Goal: Information Seeking & Learning: Understand process/instructions

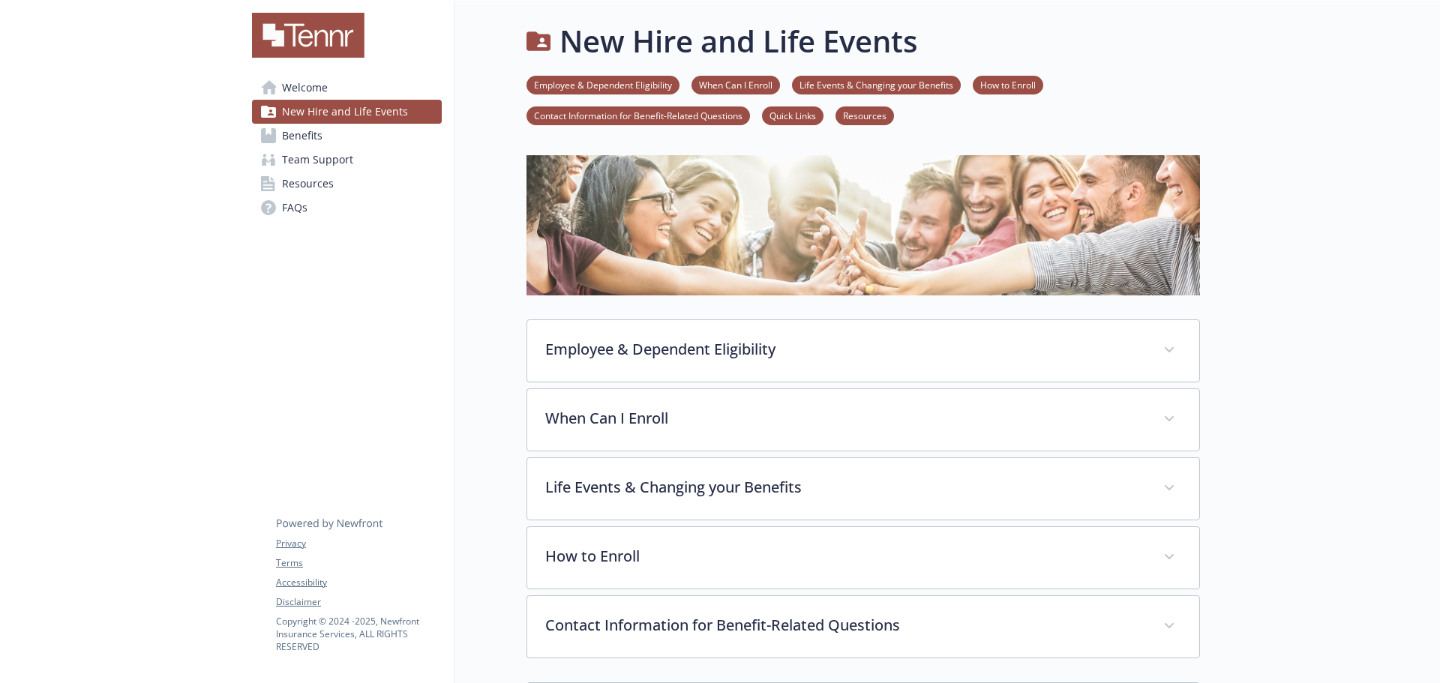
scroll to position [0, 2]
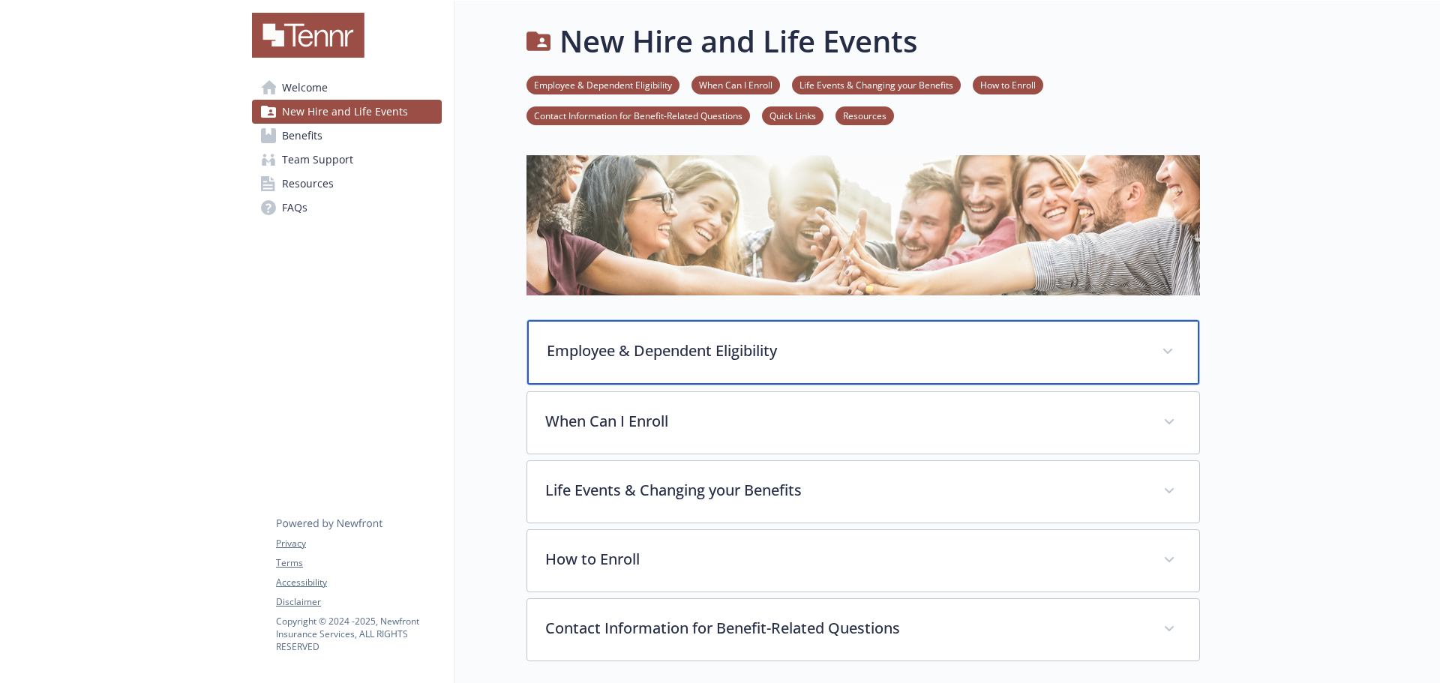
click at [685, 341] on p "Employee & Dependent Eligibility" at bounding box center [845, 351] width 597 height 23
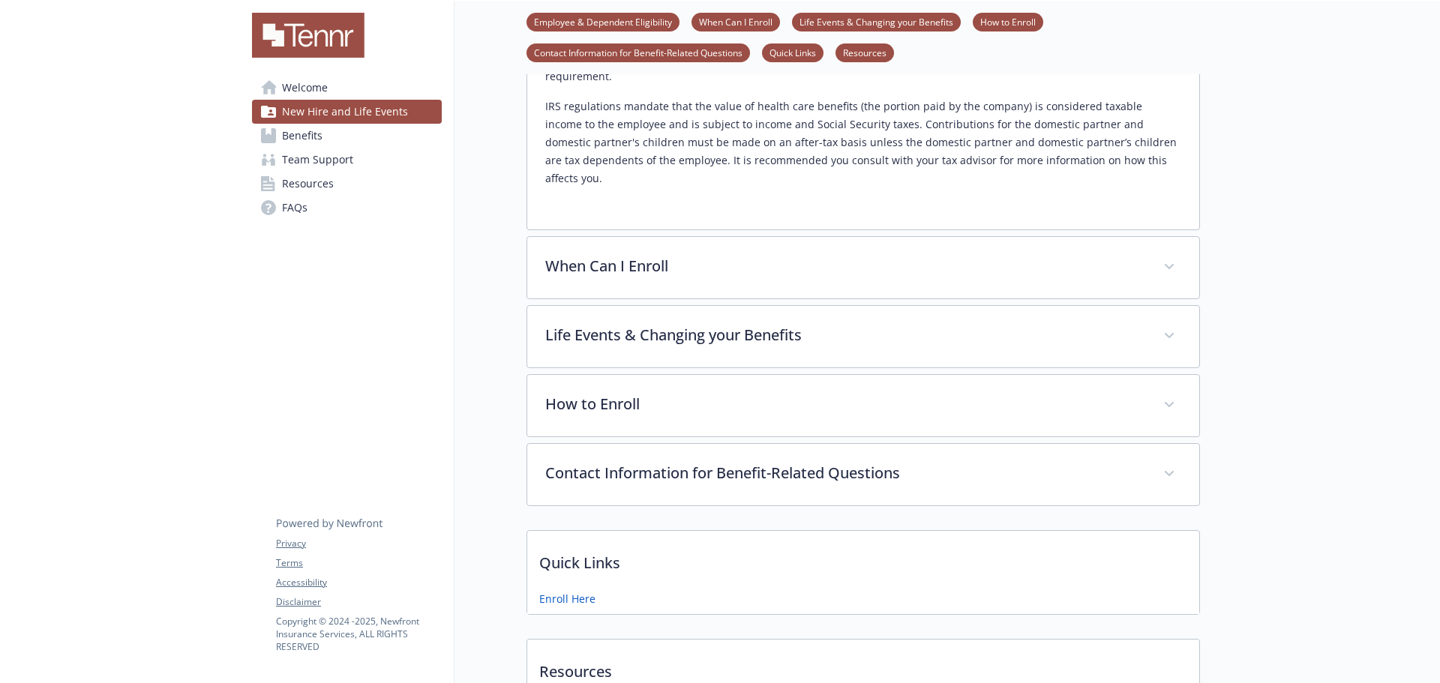
scroll to position [603, 0]
click at [1168, 199] on div "Employee & Dependent Eligibility Eligible Employees Active, regular, [DEMOGRAPH…" at bounding box center [864, 109] width 674 height 786
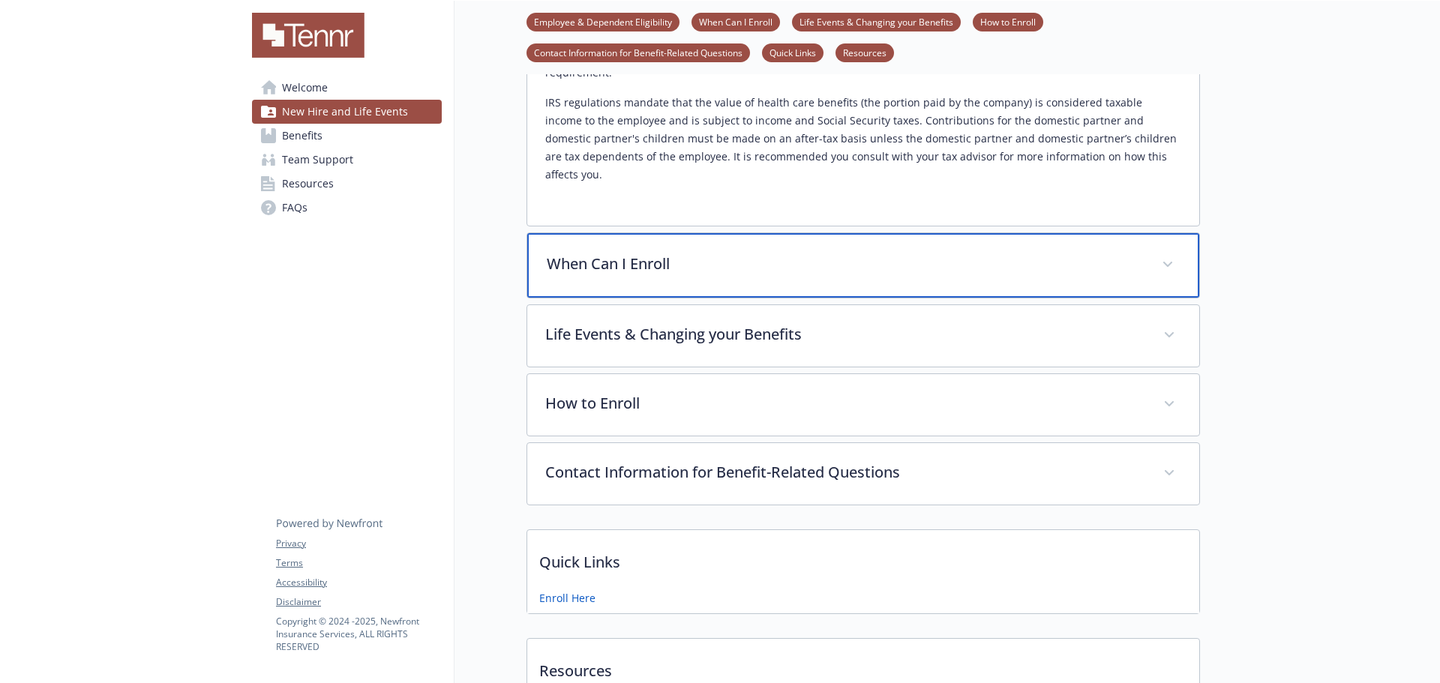
click at [1173, 253] on span at bounding box center [1168, 265] width 24 height 24
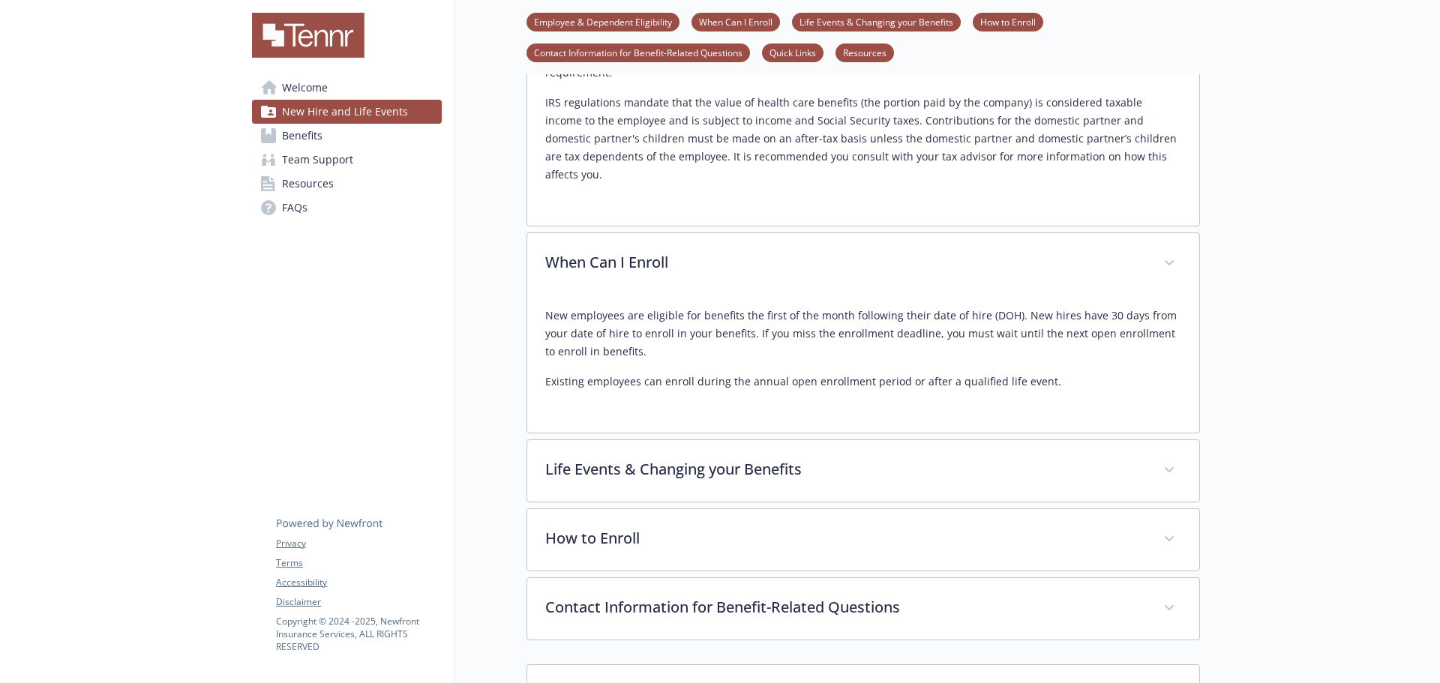
click at [1287, 353] on div at bounding box center [1320, 193] width 240 height 1590
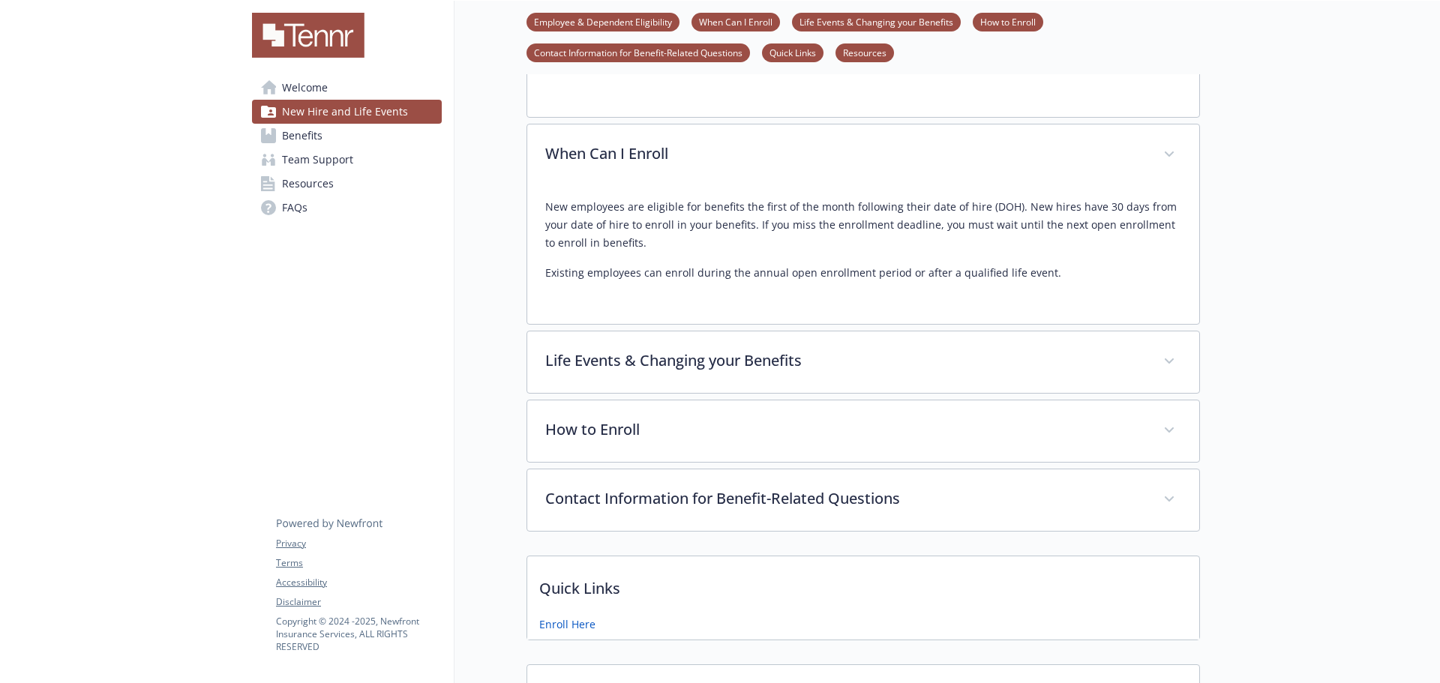
scroll to position [713, 0]
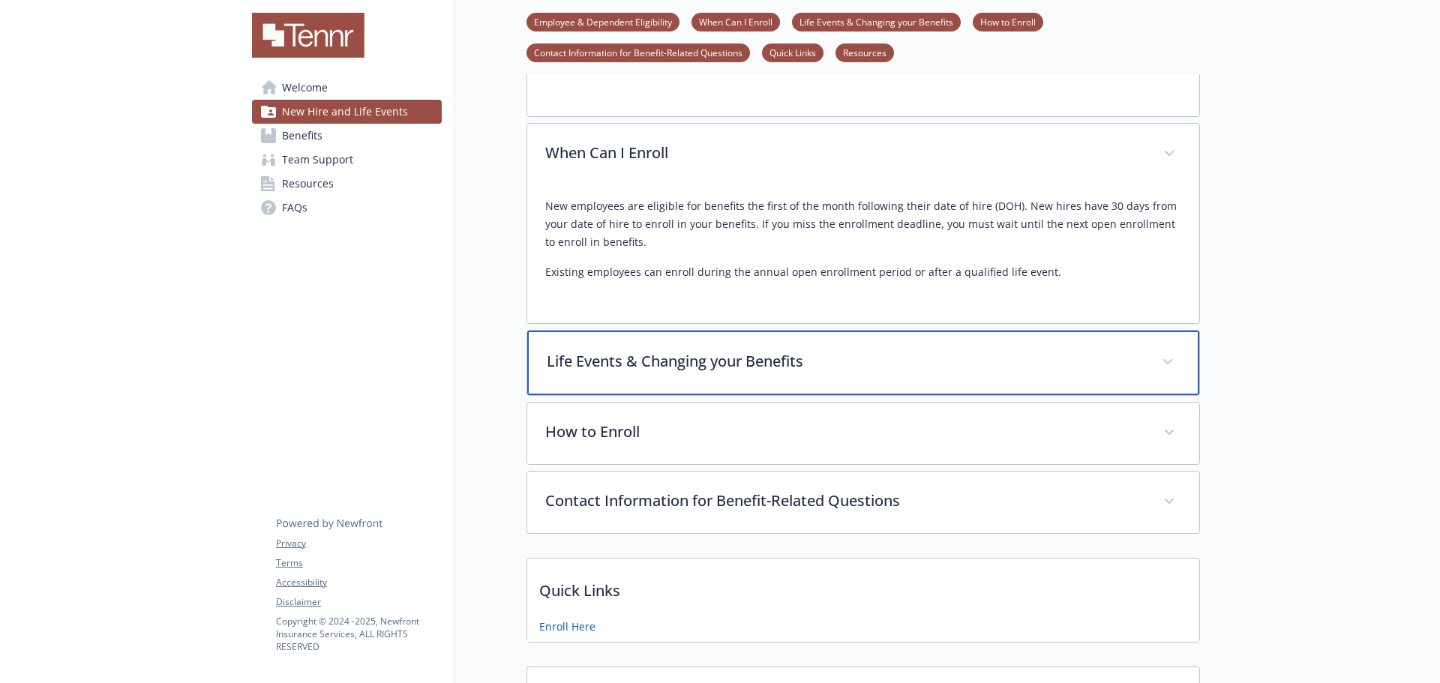
click at [1125, 344] on div "Life Events & Changing your Benefits" at bounding box center [863, 363] width 672 height 65
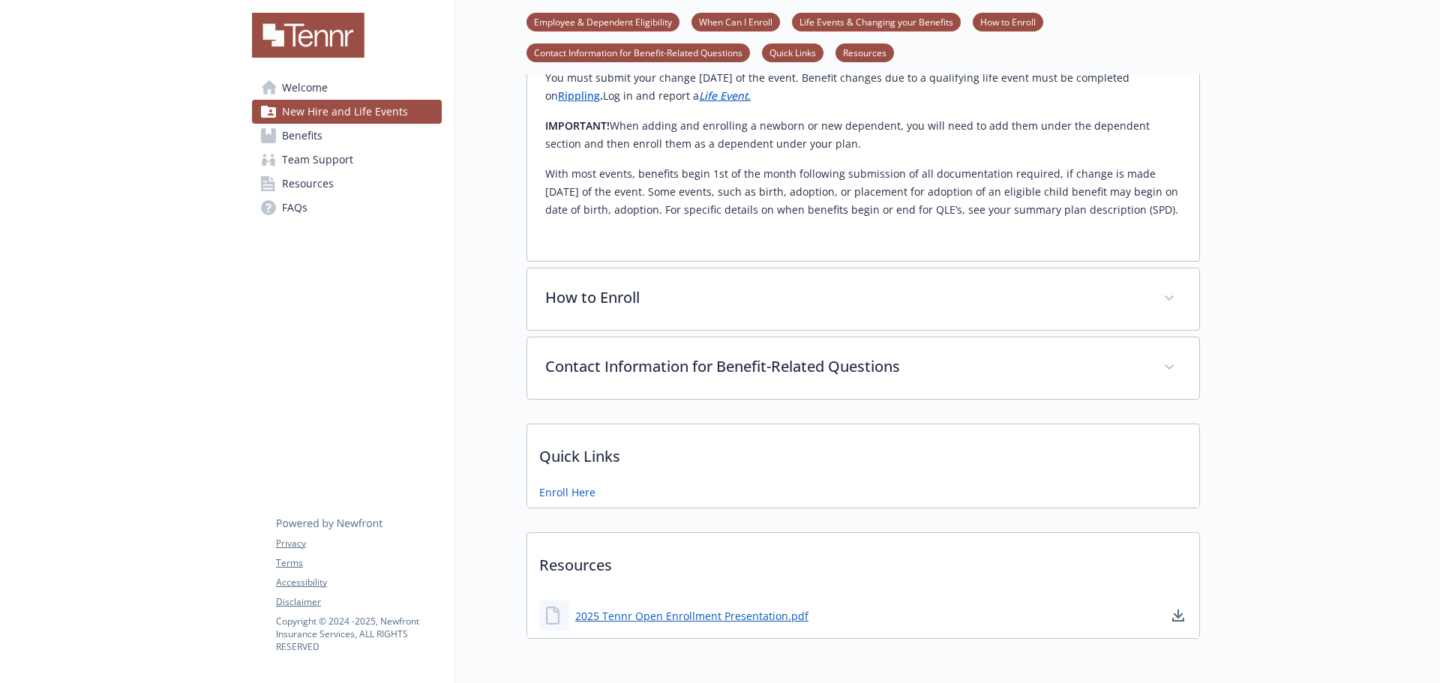
scroll to position [1264, 0]
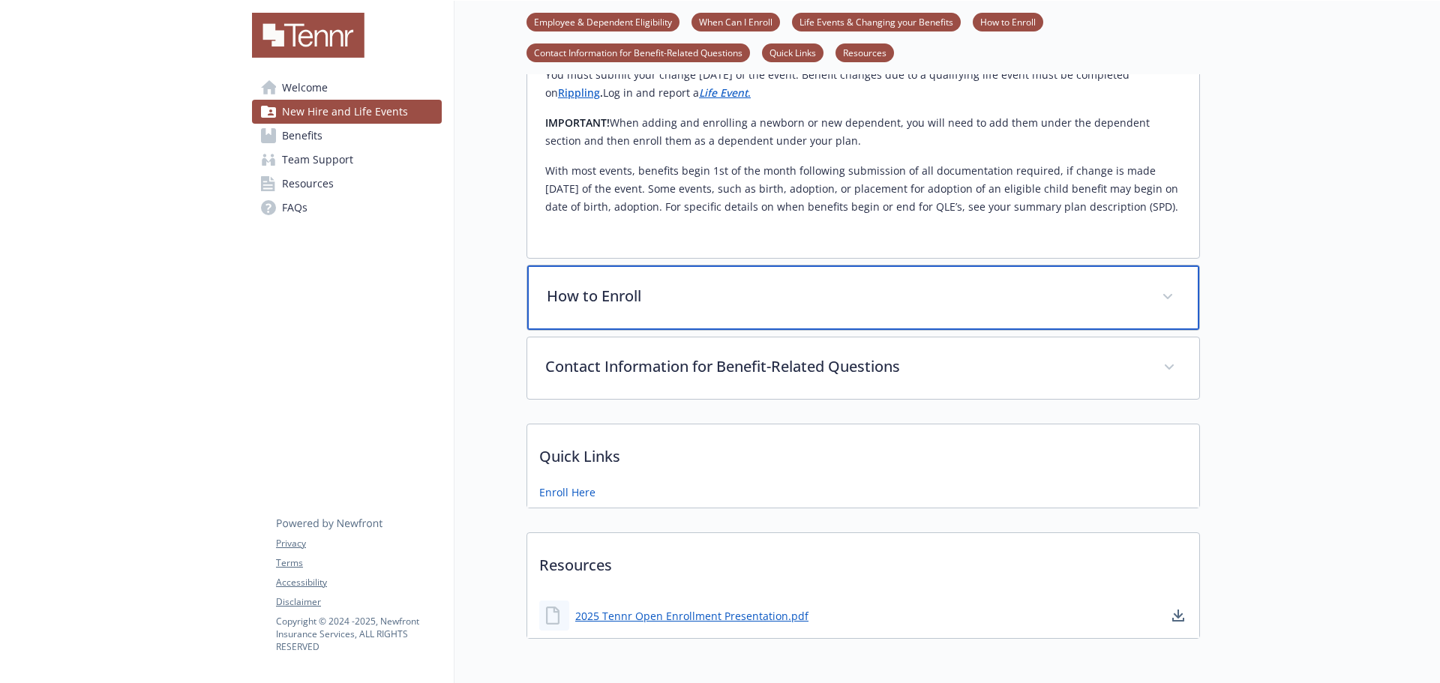
click at [1141, 285] on p "How to Enroll" at bounding box center [845, 296] width 597 height 23
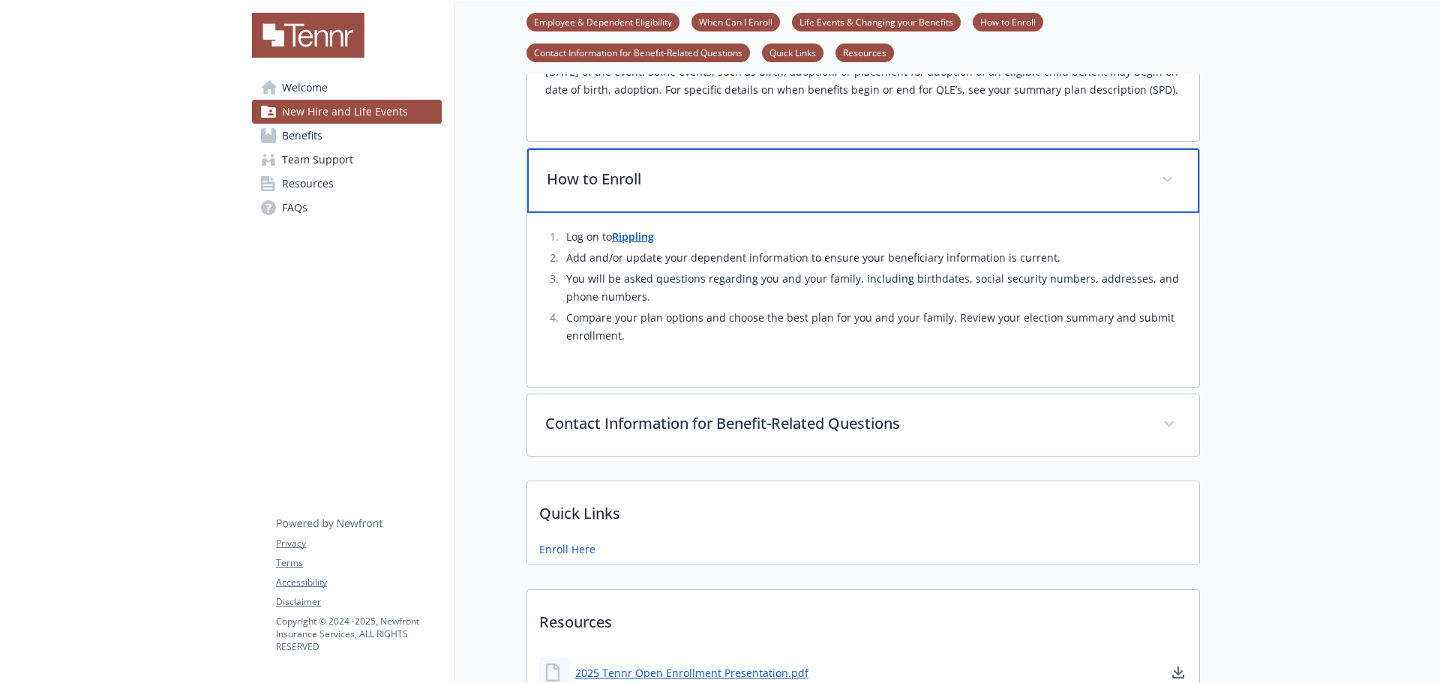
scroll to position [1382, 0]
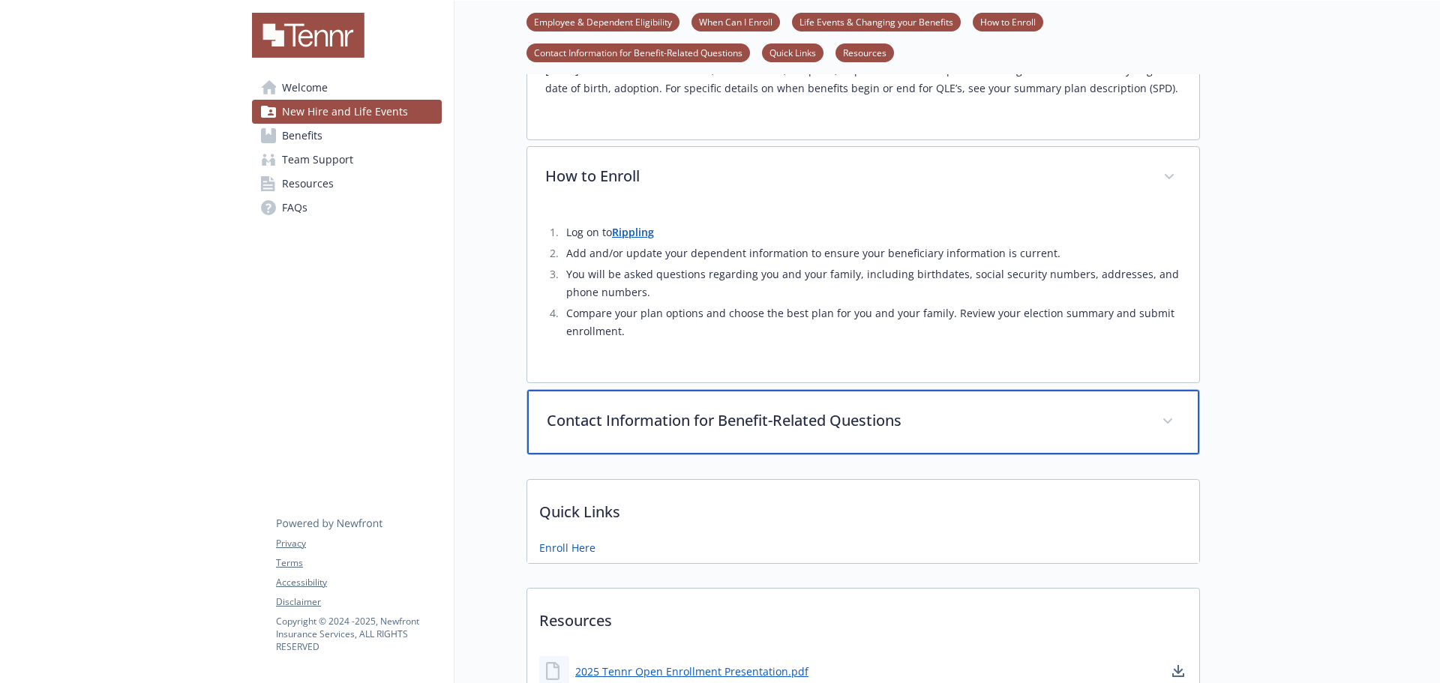
click at [1151, 407] on div "Contact Information for Benefit-Related Questions" at bounding box center [863, 422] width 672 height 65
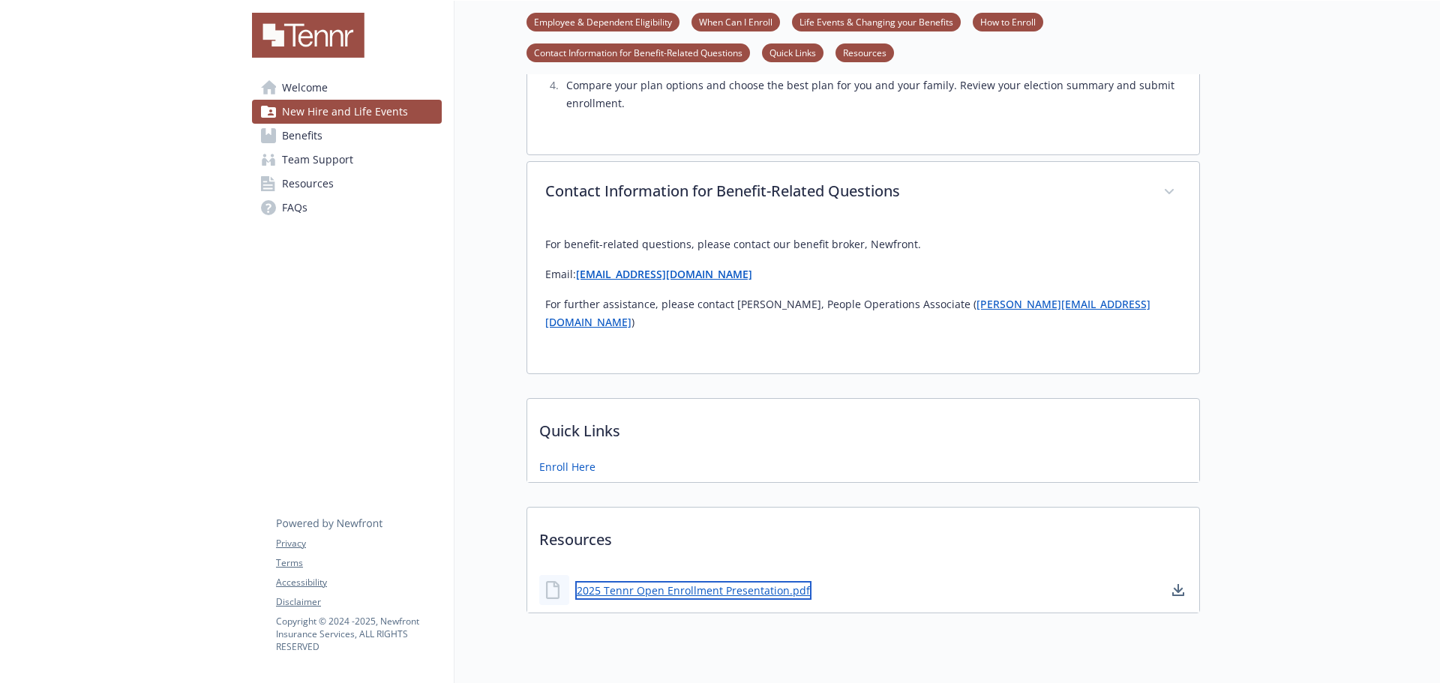
scroll to position [1607, 0]
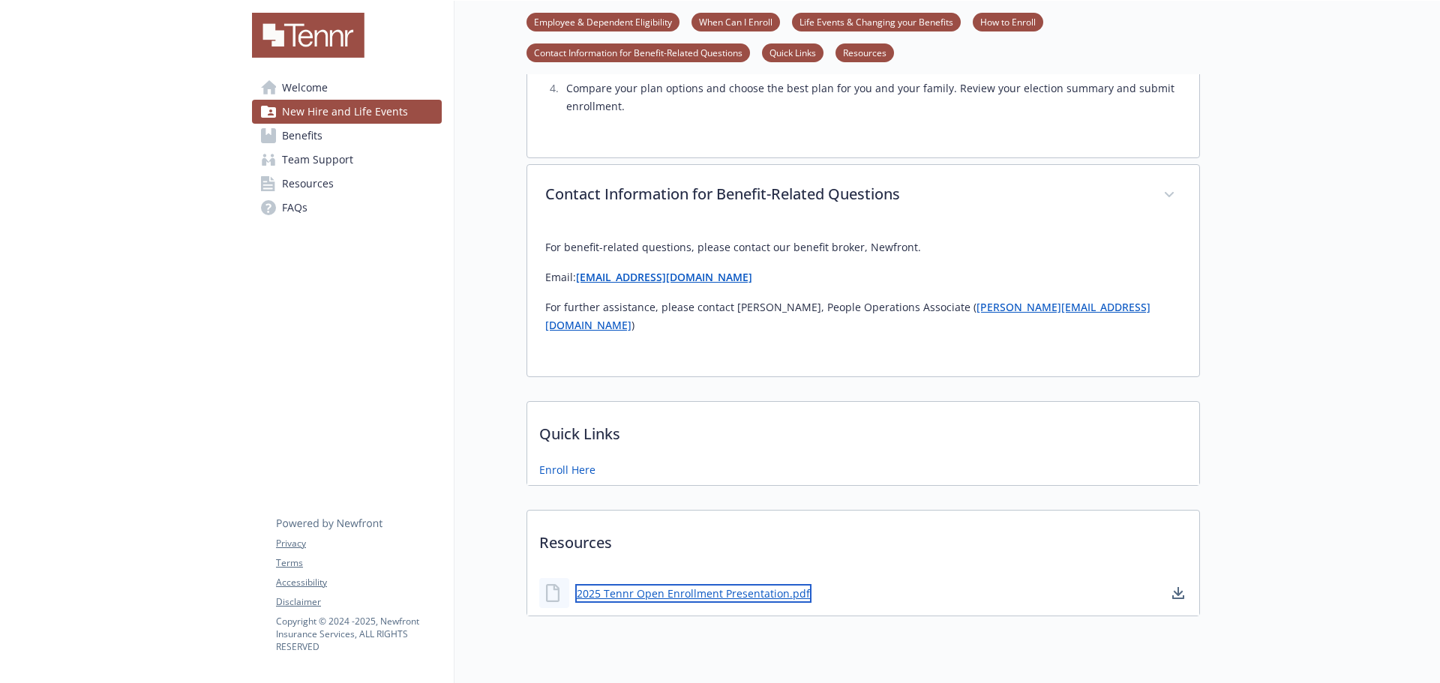
click at [760, 584] on link "2025 Tennr Open Enrollment Presentation.pdf" at bounding box center [693, 593] width 236 height 19
